Goal: Transaction & Acquisition: Purchase product/service

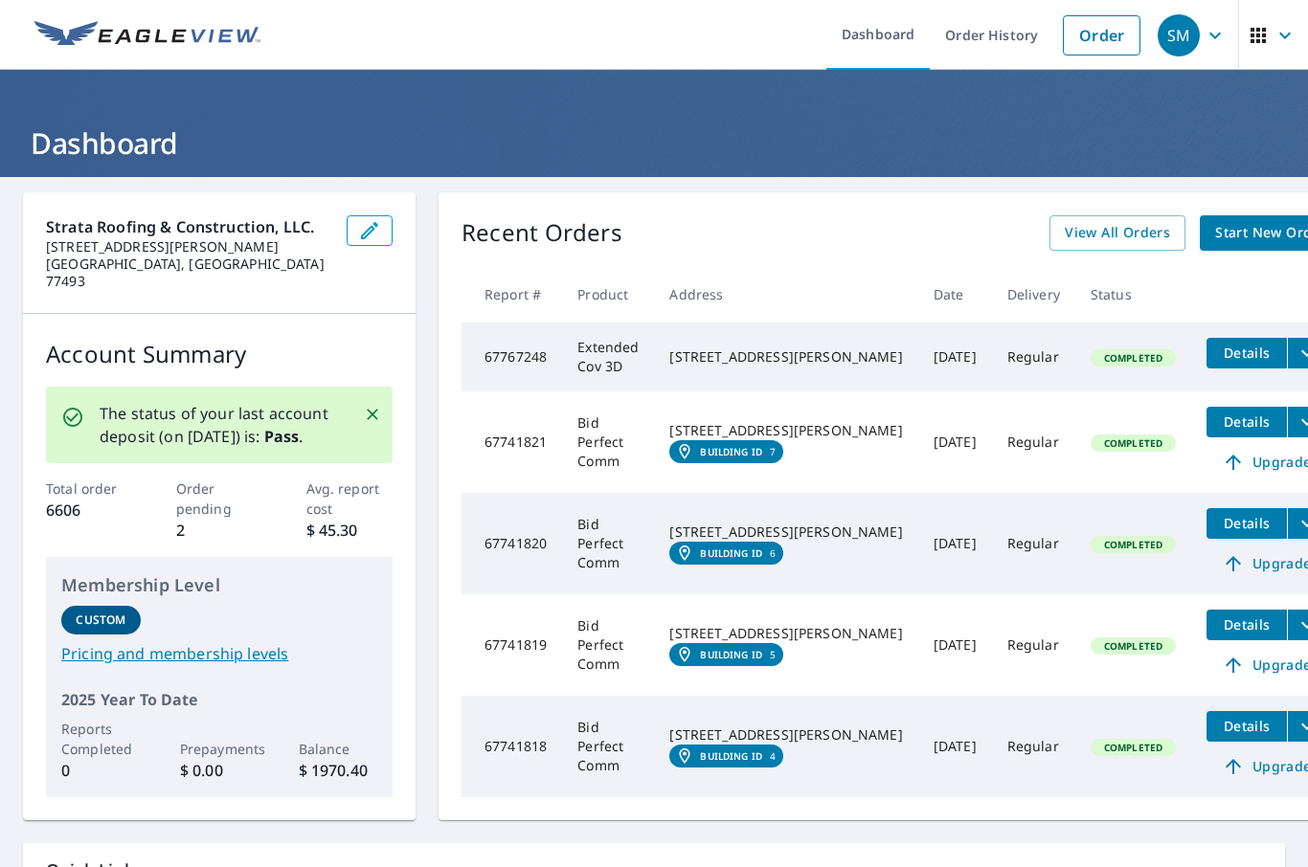
click at [1222, 225] on span "Start New Order" at bounding box center [1270, 233] width 111 height 24
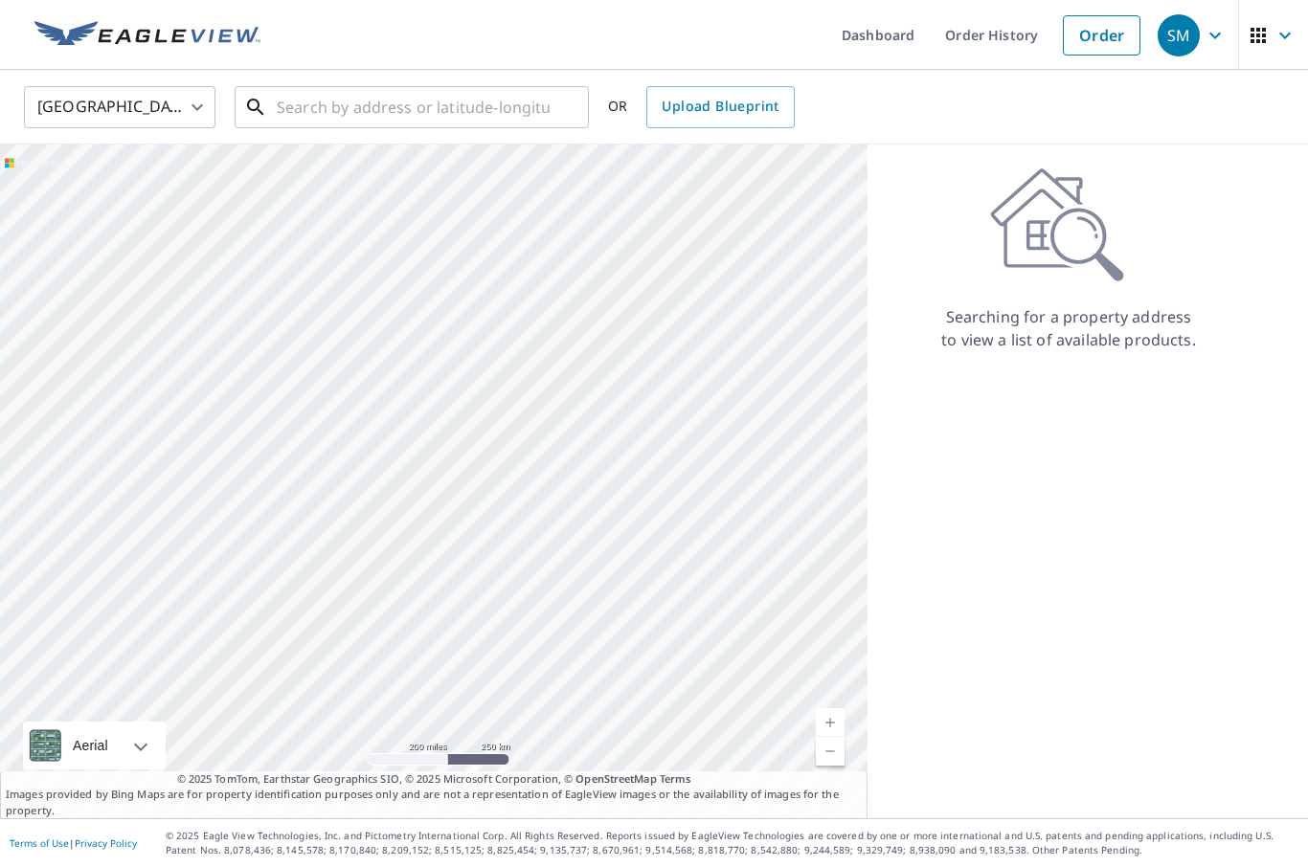
click at [455, 97] on input "text" at bounding box center [413, 107] width 273 height 54
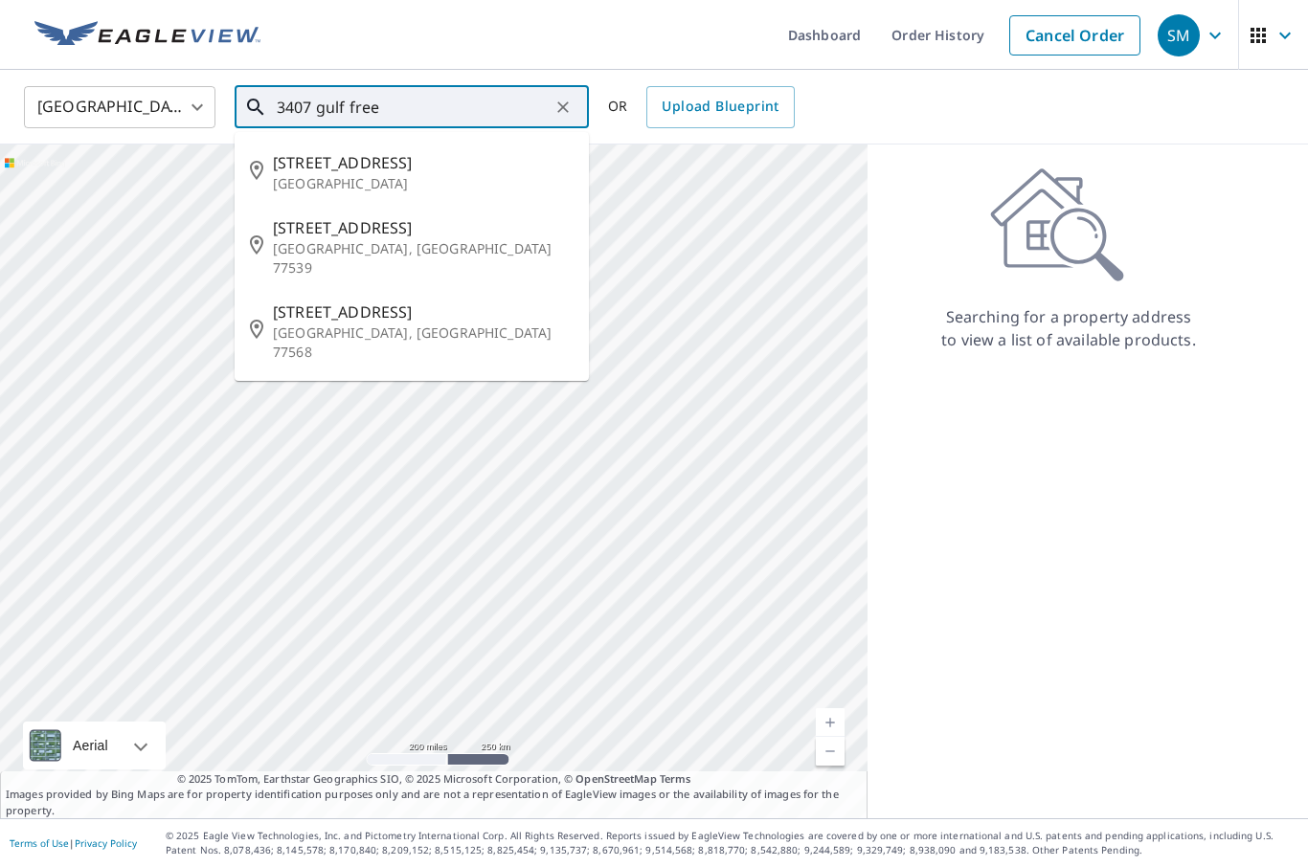
click at [436, 225] on span "[STREET_ADDRESS]" at bounding box center [423, 227] width 301 height 23
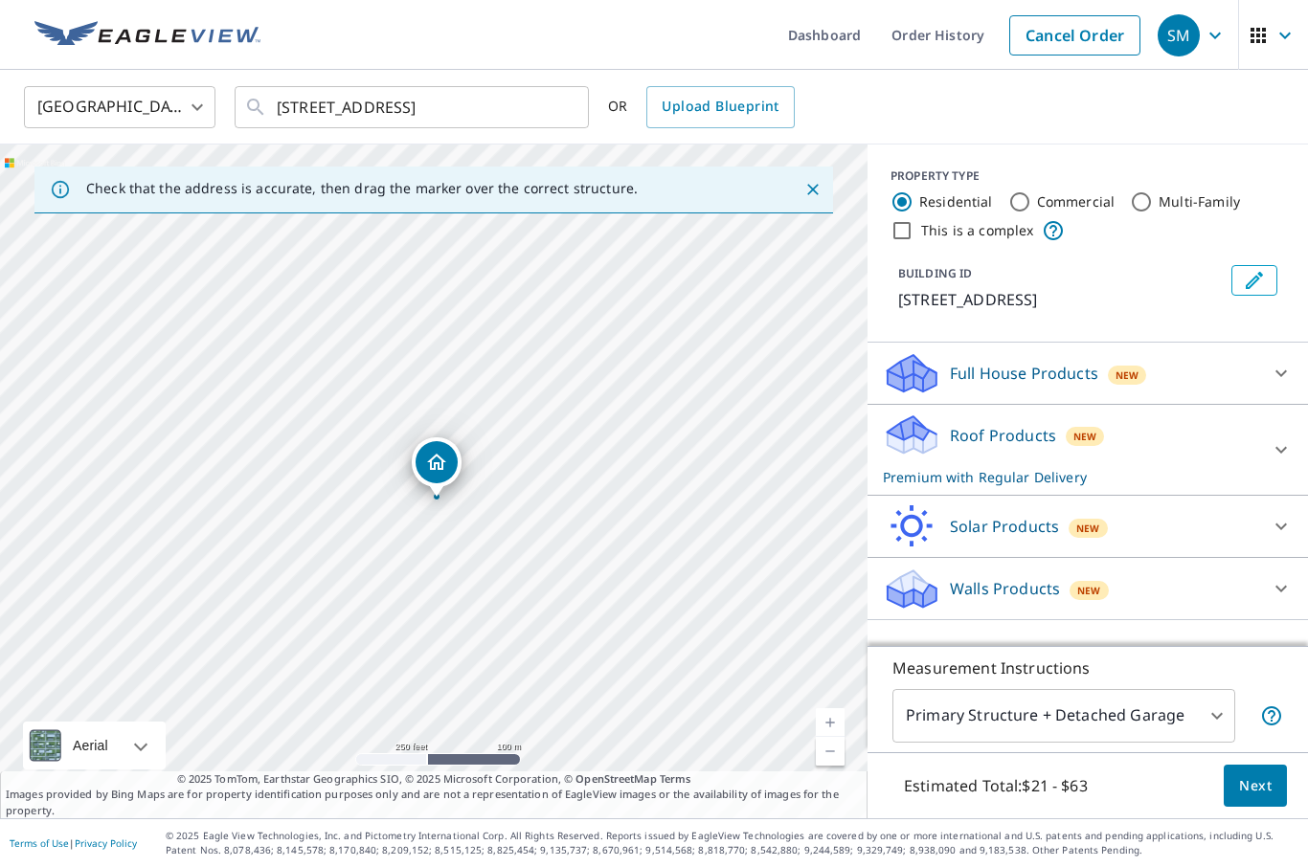
click at [836, 737] on link "Current Level 17, Zoom In" at bounding box center [830, 722] width 29 height 29
click at [314, 100] on input "[STREET_ADDRESS]" at bounding box center [413, 107] width 273 height 54
click at [300, 112] on input "[STREET_ADDRESS]" at bounding box center [413, 107] width 273 height 54
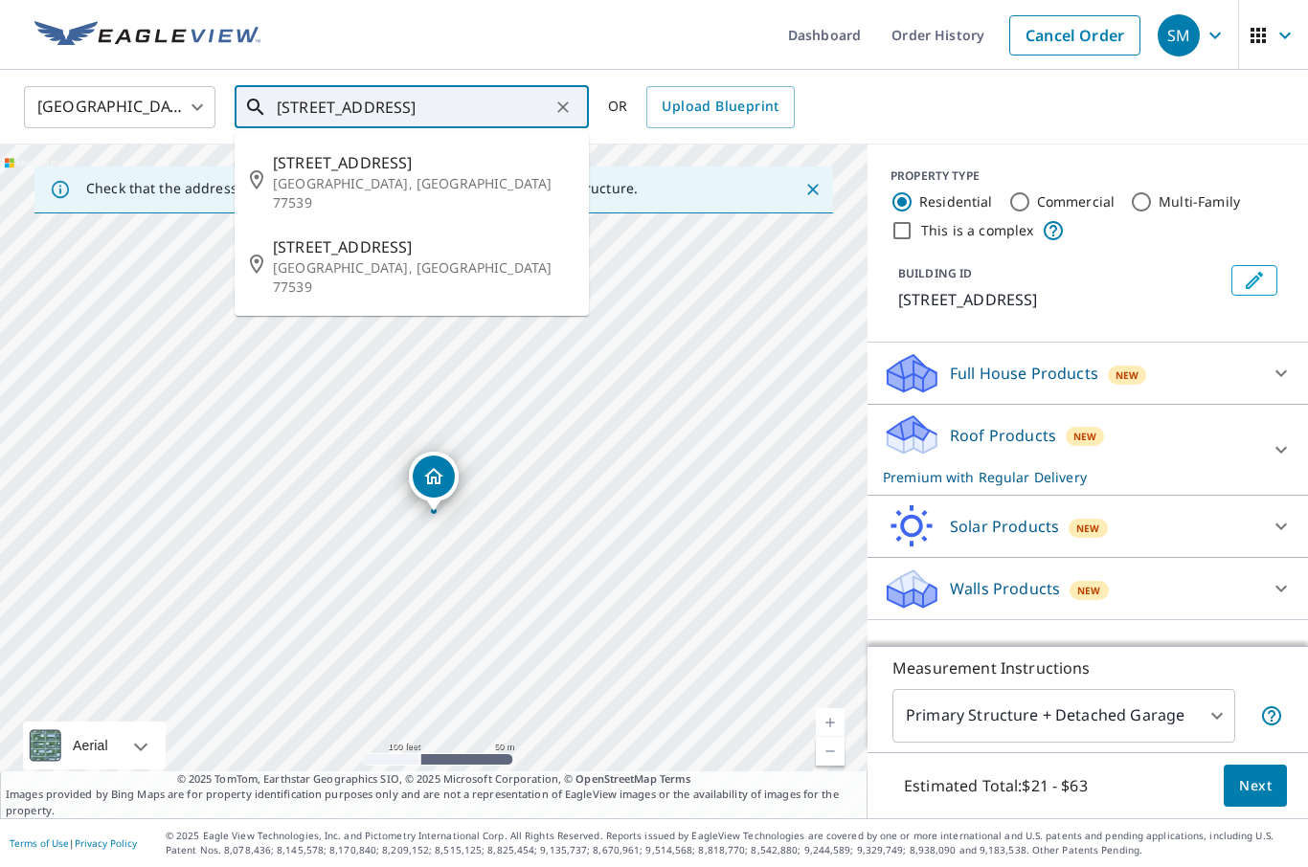
type input "[STREET_ADDRESS]"
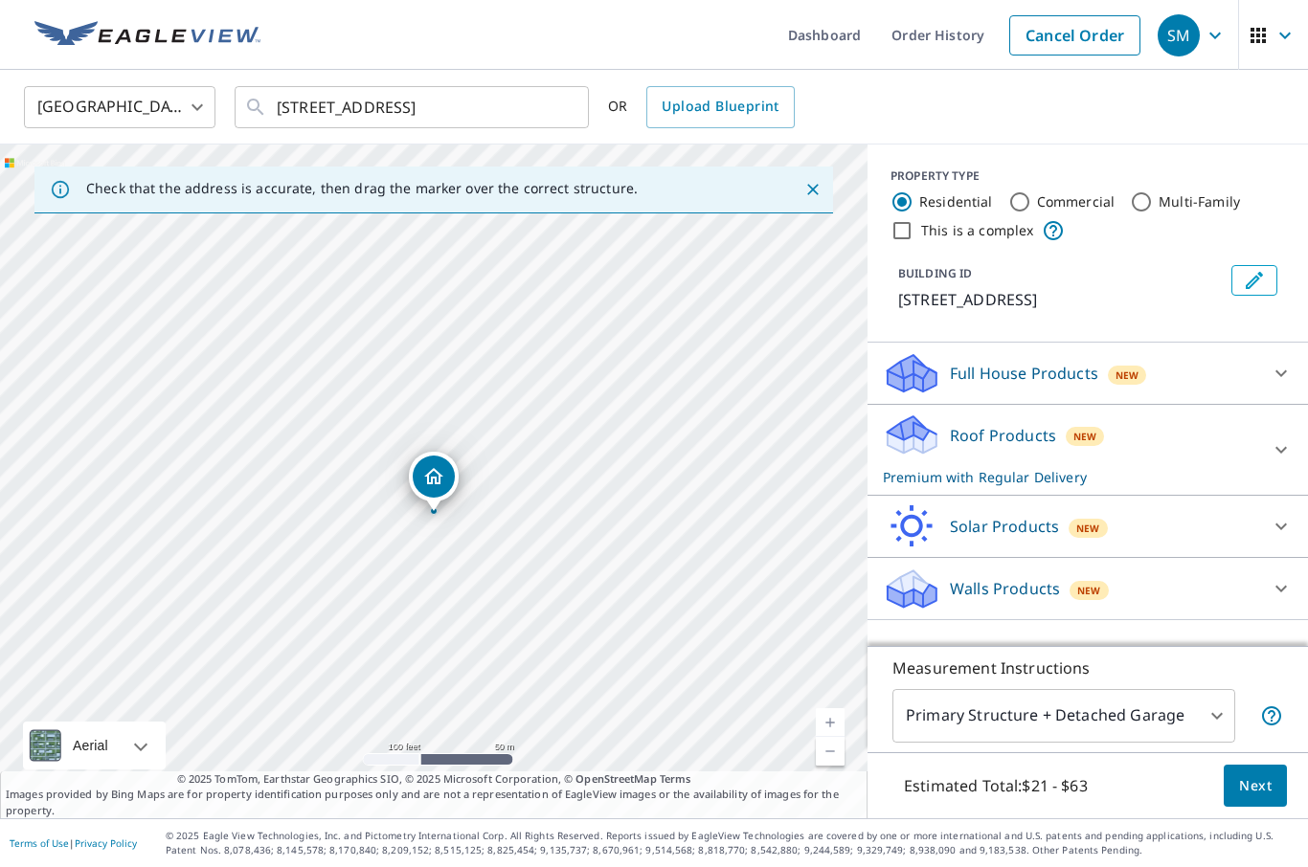
click at [1037, 196] on label "Commercial" at bounding box center [1076, 201] width 78 height 19
click at [1031, 196] on input "Commercial" at bounding box center [1019, 201] width 23 height 23
radio input "true"
type input "4"
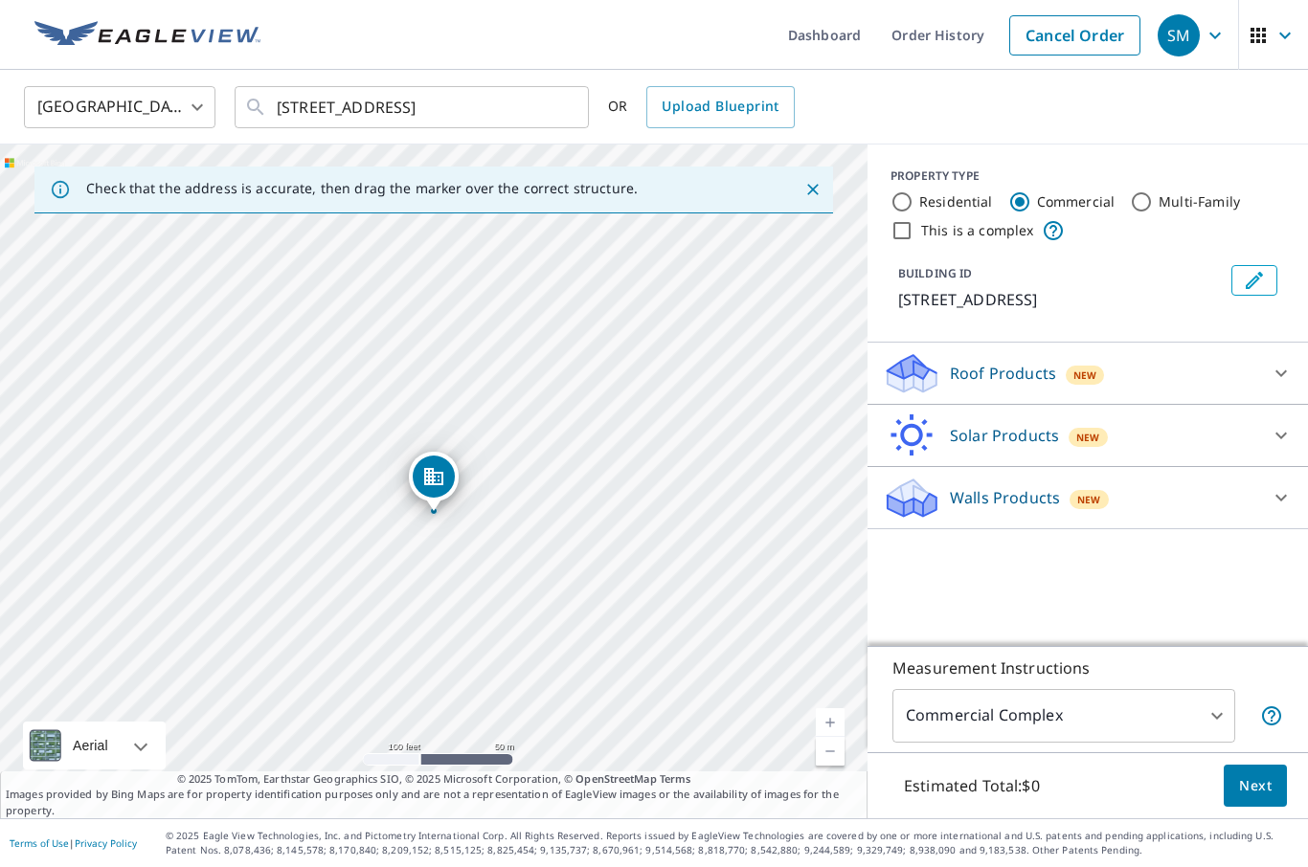
click at [1137, 376] on div "Roof Products New" at bounding box center [1070, 373] width 375 height 45
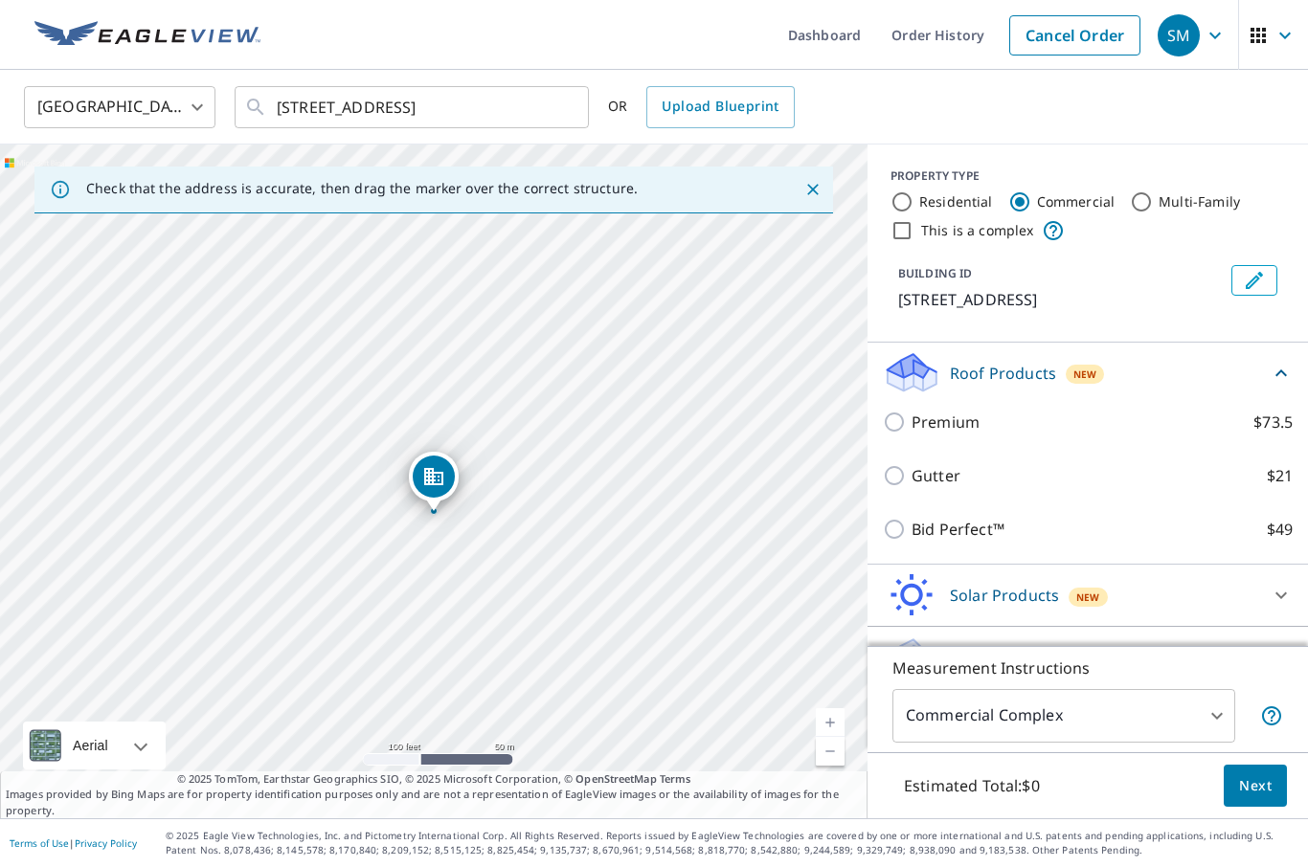
click at [1023, 420] on label "Premium $73.5" at bounding box center [1101, 422] width 381 height 23
click at [911, 420] on input "Premium $73.5" at bounding box center [897, 422] width 29 height 23
checkbox input "true"
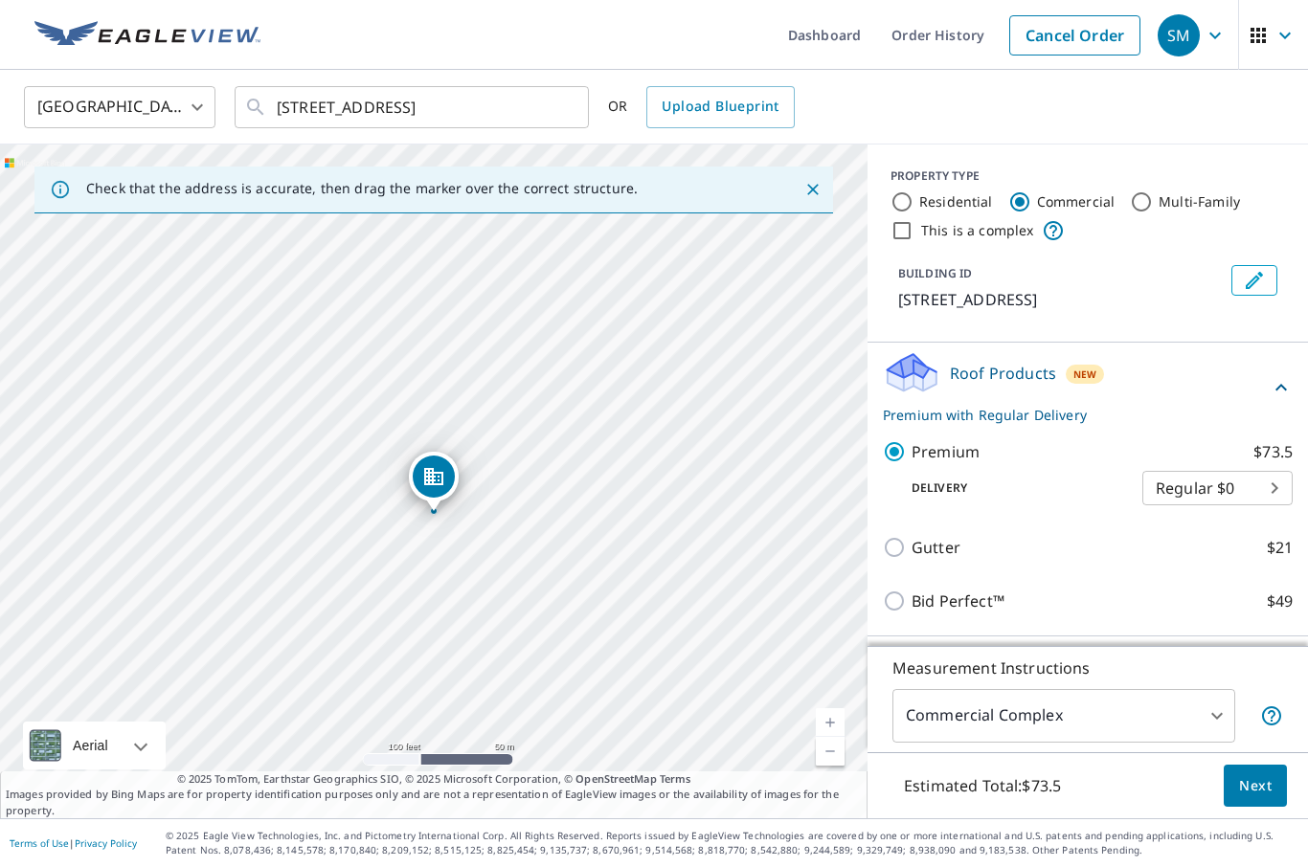
click at [1251, 798] on span "Next" at bounding box center [1255, 786] width 33 height 24
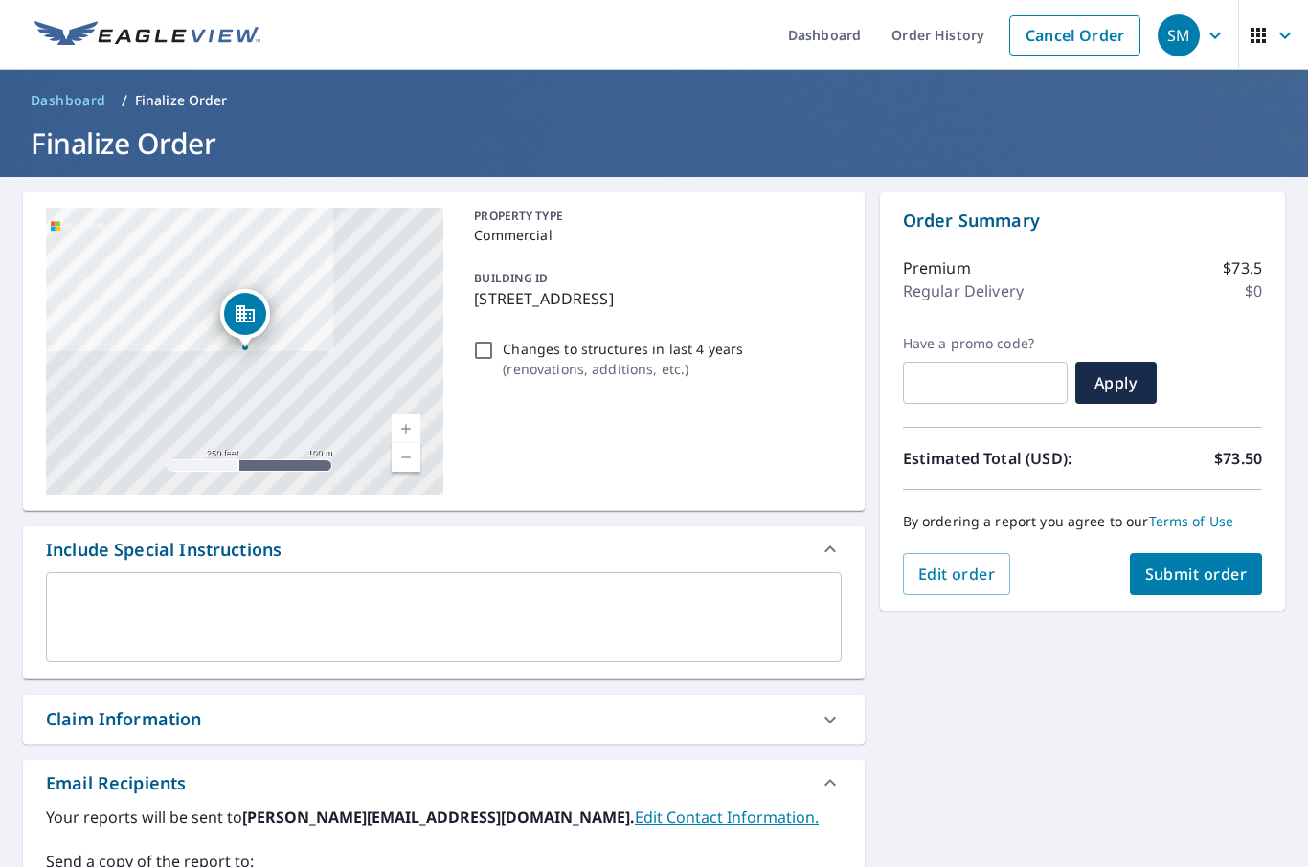
click at [1219, 575] on span "Submit order" at bounding box center [1196, 574] width 102 height 21
checkbox input "true"
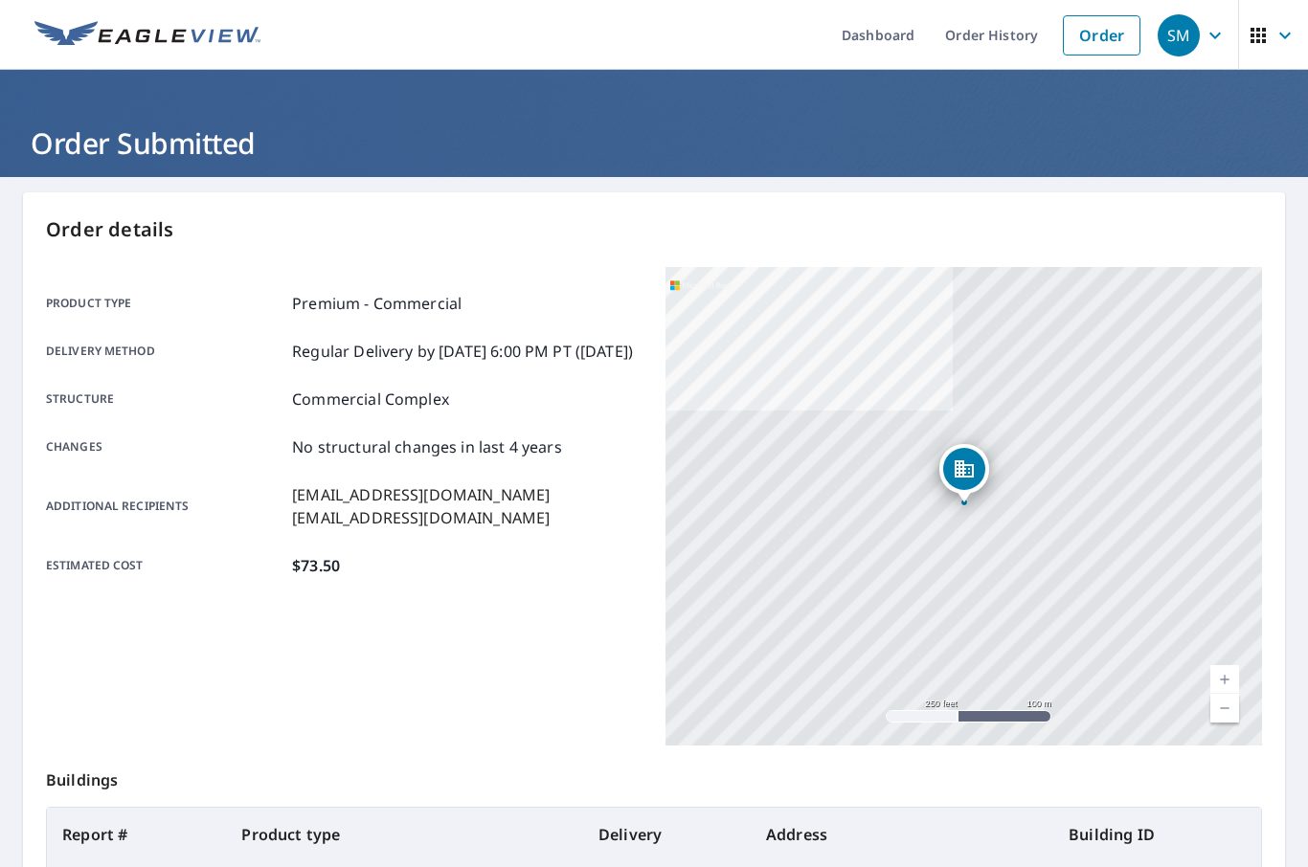
click at [750, 861] on th "Address" at bounding box center [901, 835] width 302 height 54
